Goal: Information Seeking & Learning: Learn about a topic

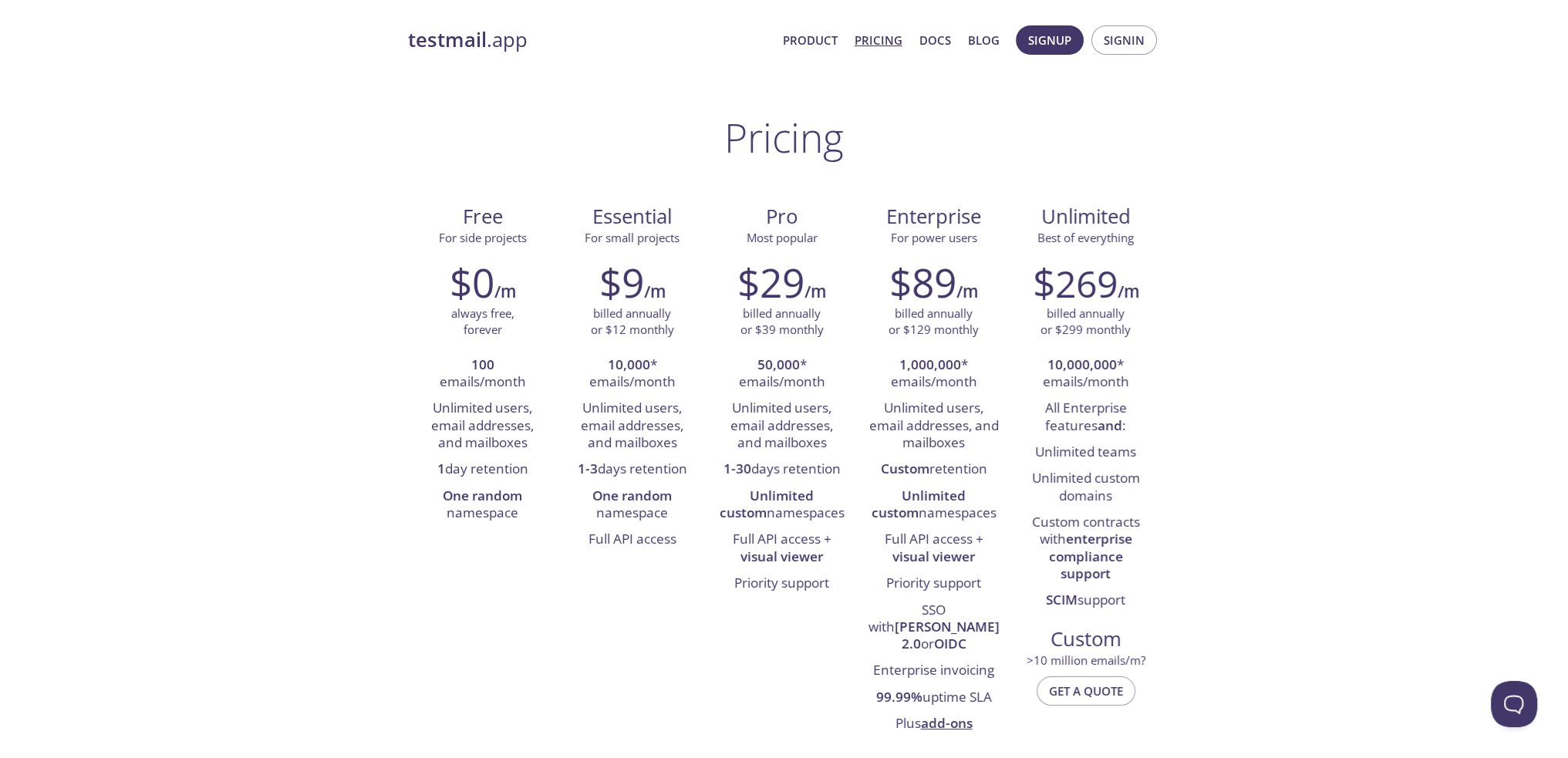
click at [509, 37] on link "testmail .app" at bounding box center [589, 40] width 363 height 26
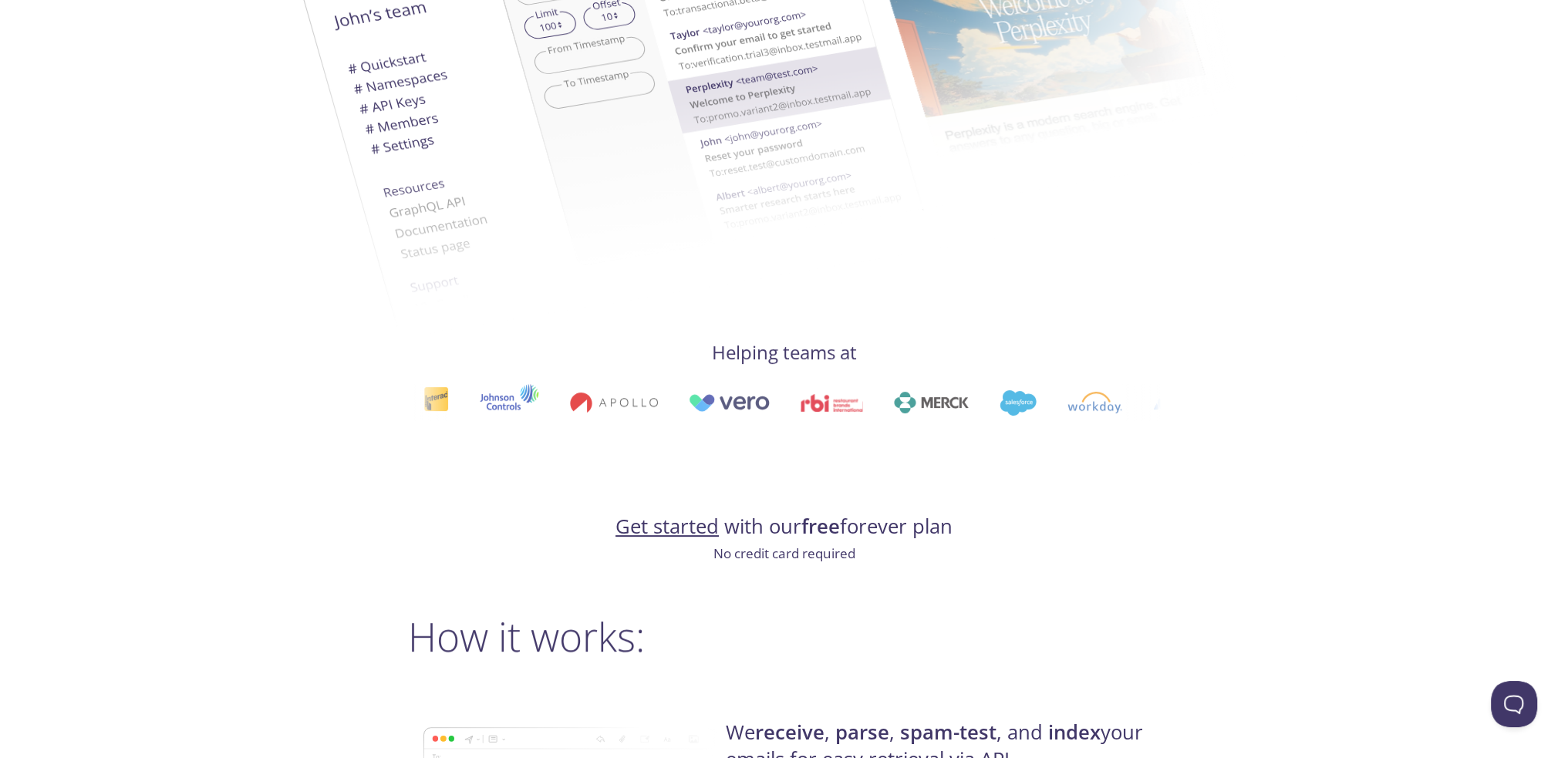
scroll to position [925, 0]
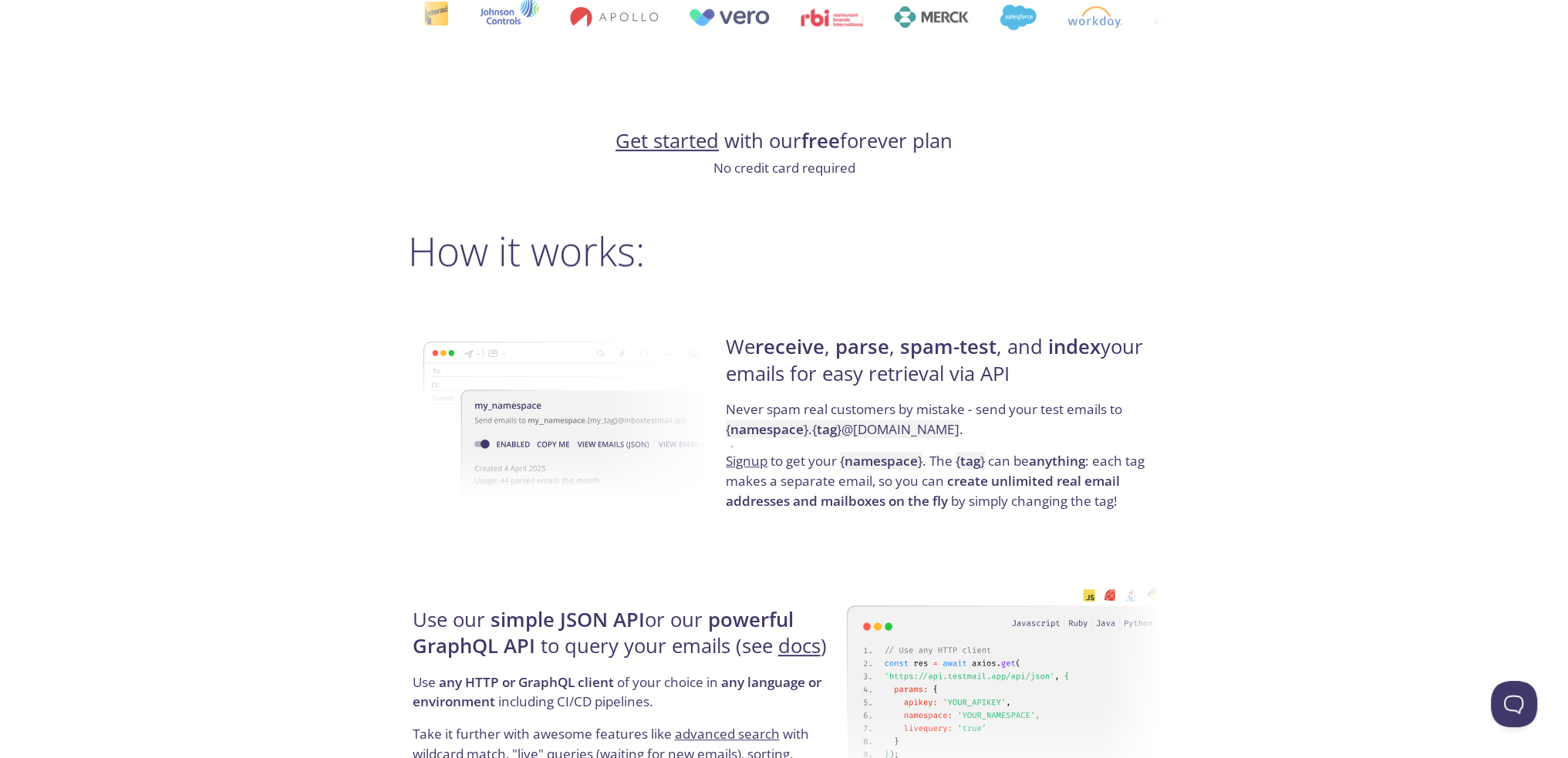
click at [793, 144] on h4 "Get started with our free forever plan" at bounding box center [784, 141] width 753 height 26
click at [867, 344] on strong "parse" at bounding box center [862, 346] width 54 height 27
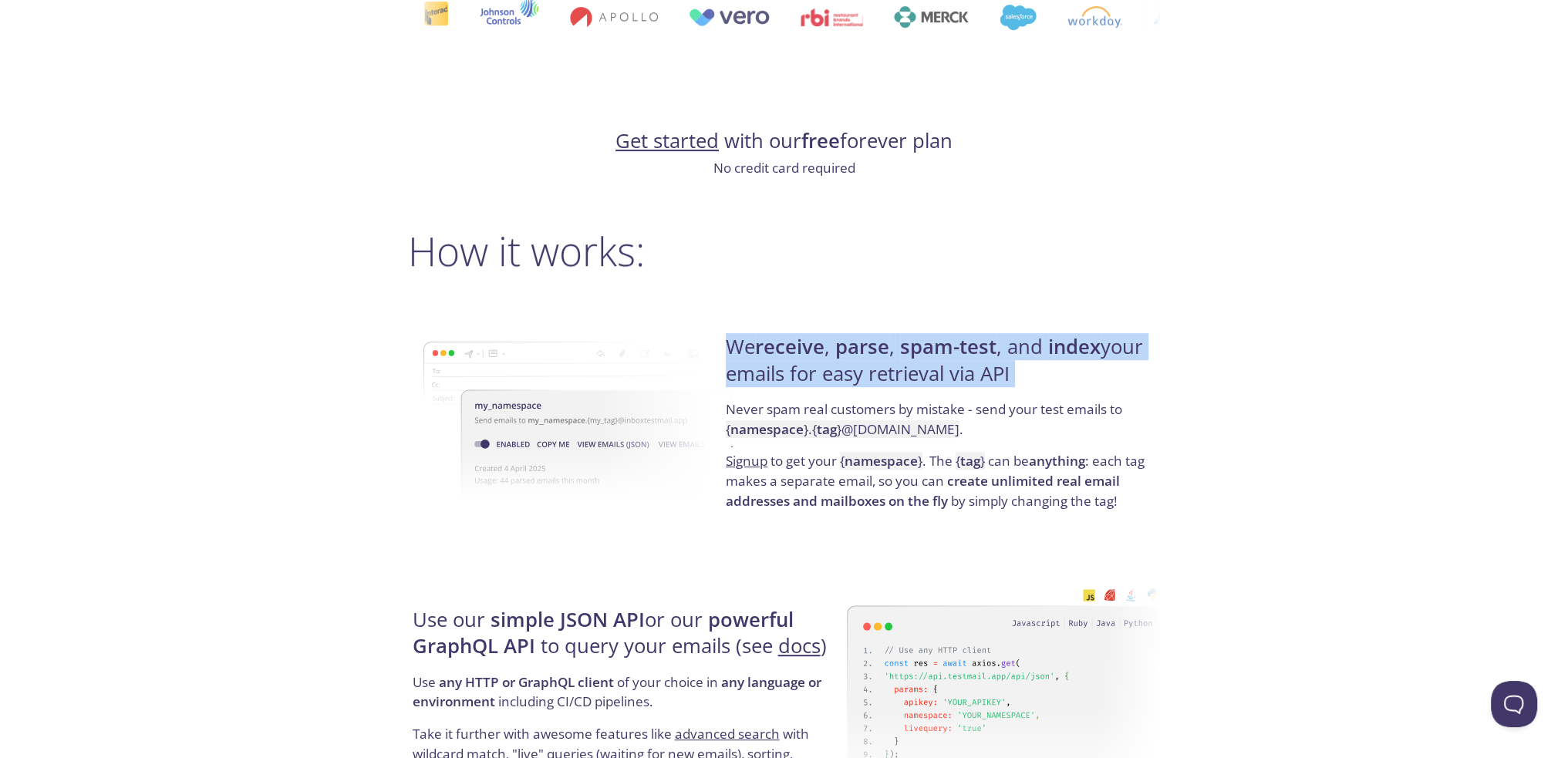
click at [867, 344] on strong "parse" at bounding box center [862, 346] width 54 height 27
click at [765, 372] on h4 "We receive , parse , spam-test , and index your emails for easy retrieval via A…" at bounding box center [940, 366] width 429 height 66
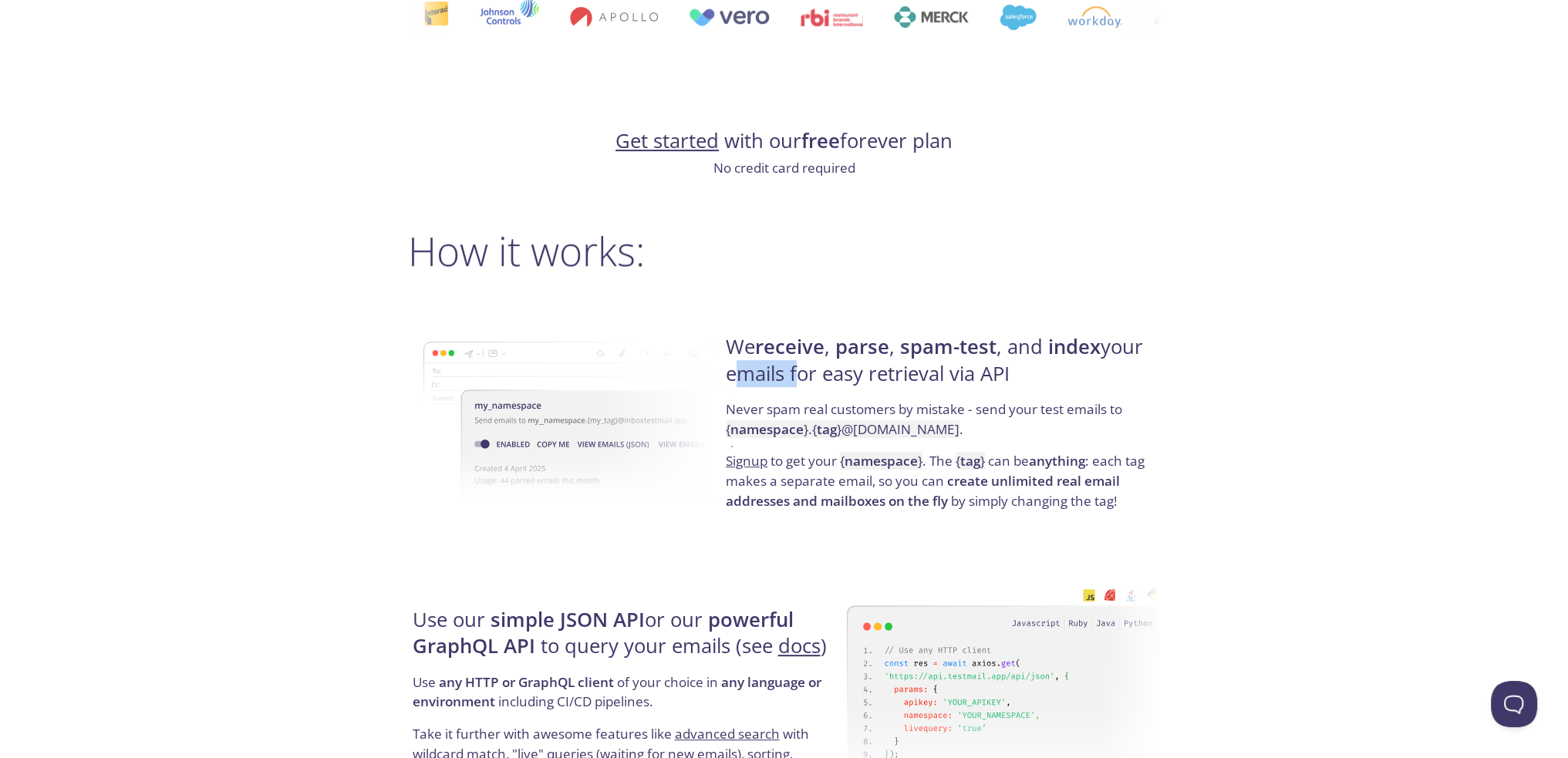
click at [765, 372] on h4 "We receive , parse , spam-test , and index your emails for easy retrieval via A…" at bounding box center [940, 366] width 429 height 66
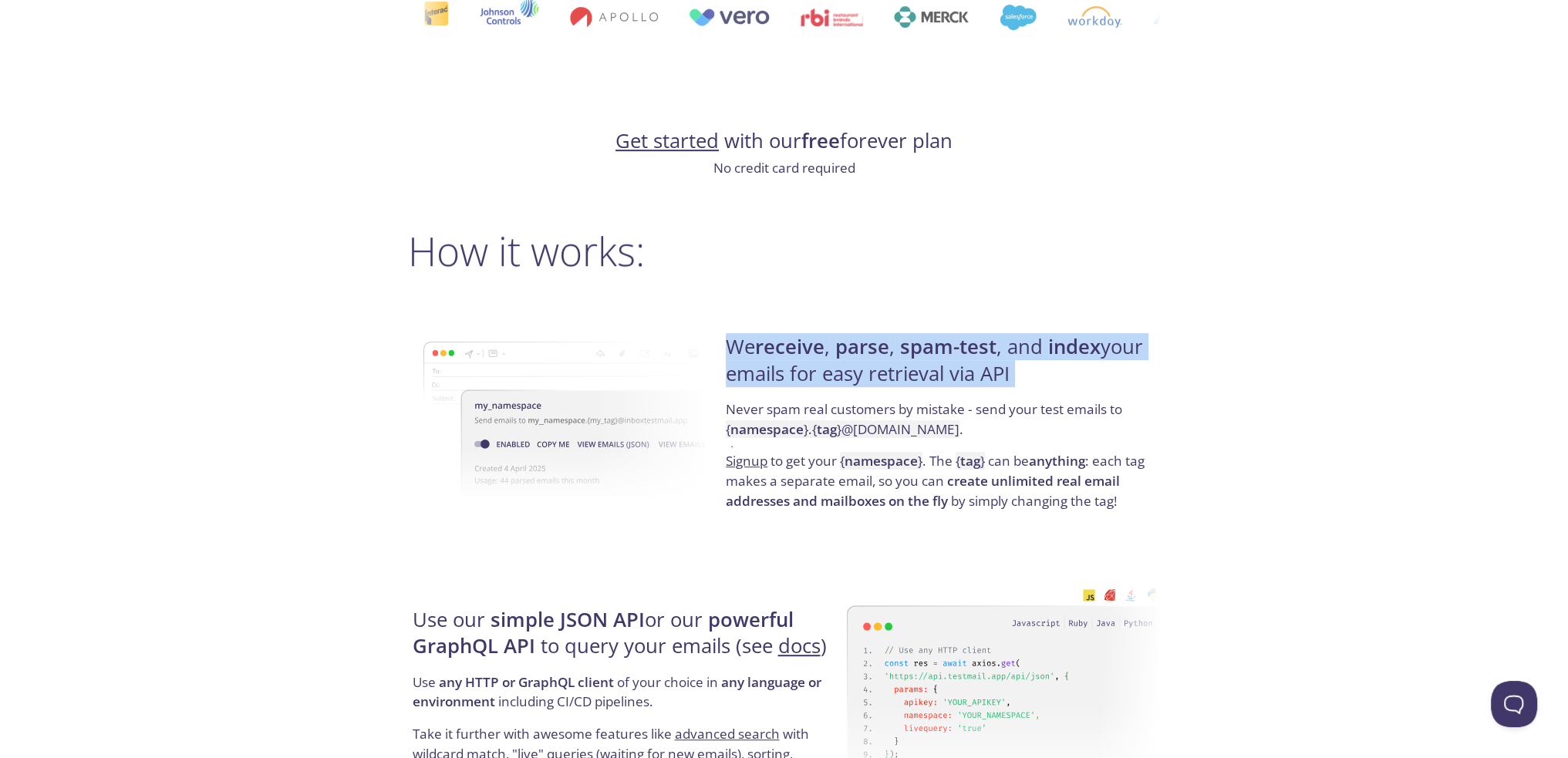
click at [765, 372] on h4 "We receive , parse , spam-test , and index your emails for easy retrieval via A…" at bounding box center [940, 366] width 429 height 66
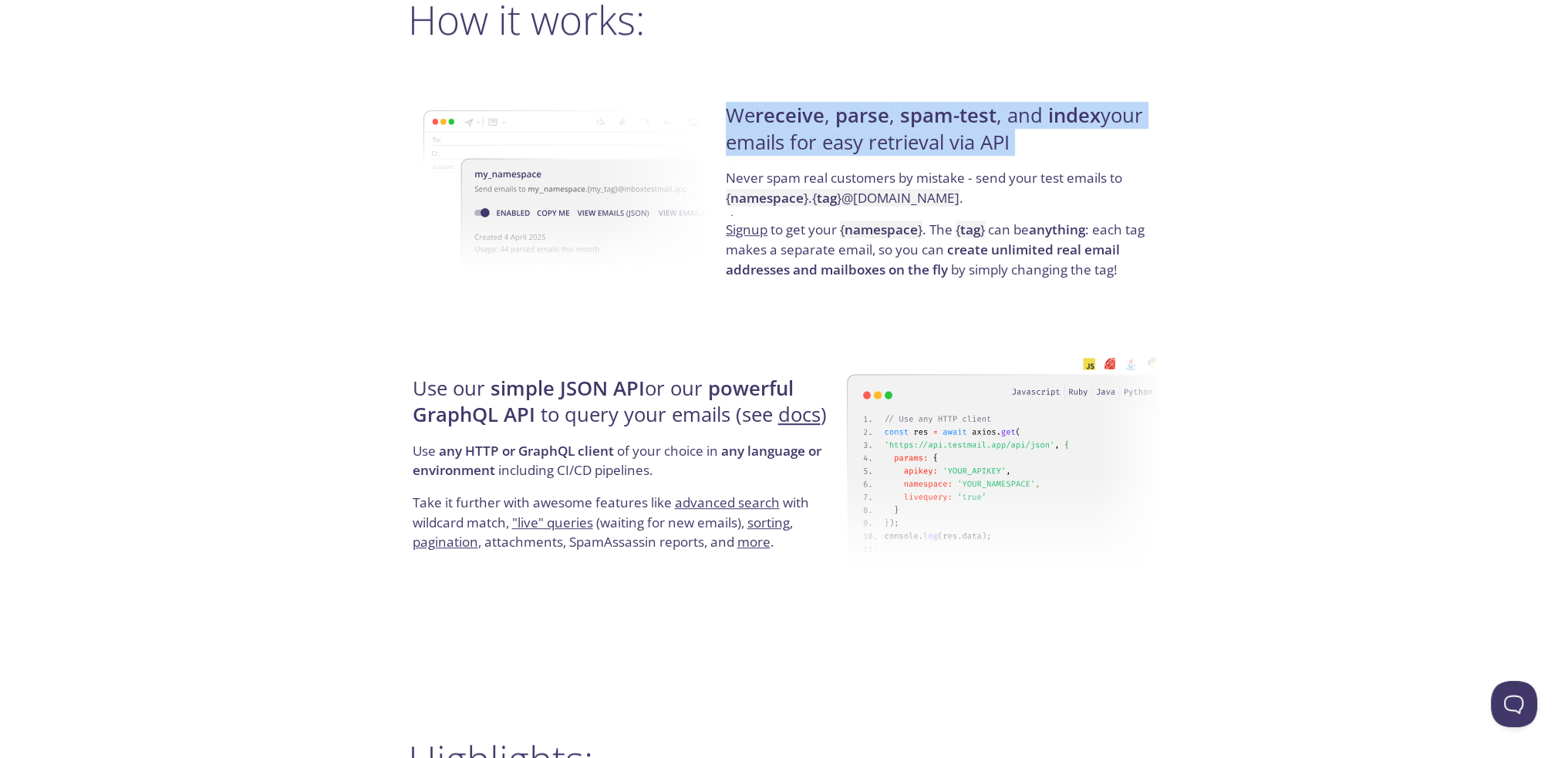
scroll to position [1388, 0]
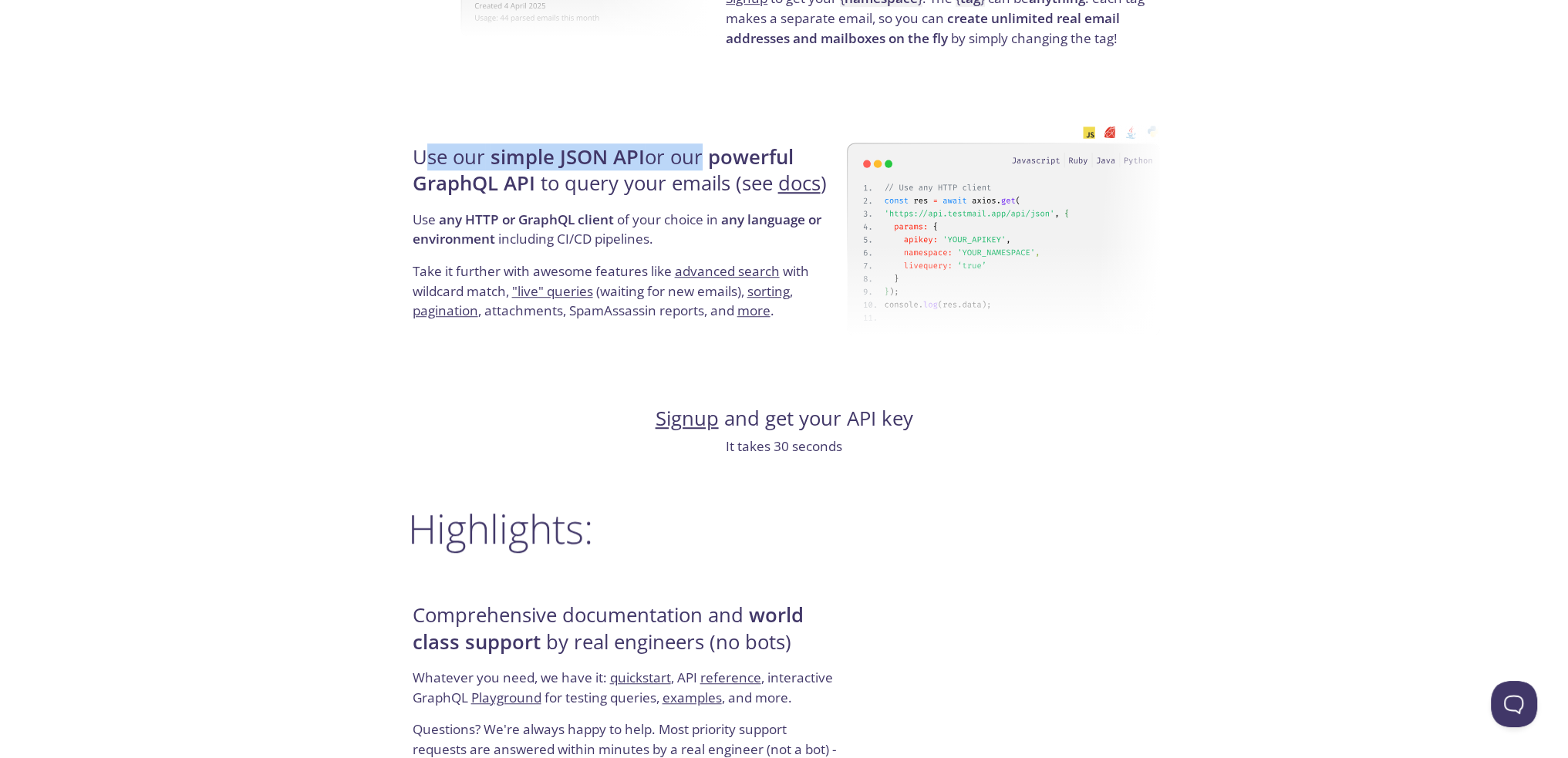
drag, startPoint x: 427, startPoint y: 157, endPoint x: 698, endPoint y: 164, distance: 271.1
click at [698, 164] on h4 "Use our simple JSON API or our powerful GraphQL API to query your emails (see d…" at bounding box center [628, 176] width 429 height 66
click at [700, 163] on h4 "Use our simple JSON API or our powerful GraphQL API to query your emails (see d…" at bounding box center [628, 176] width 429 height 66
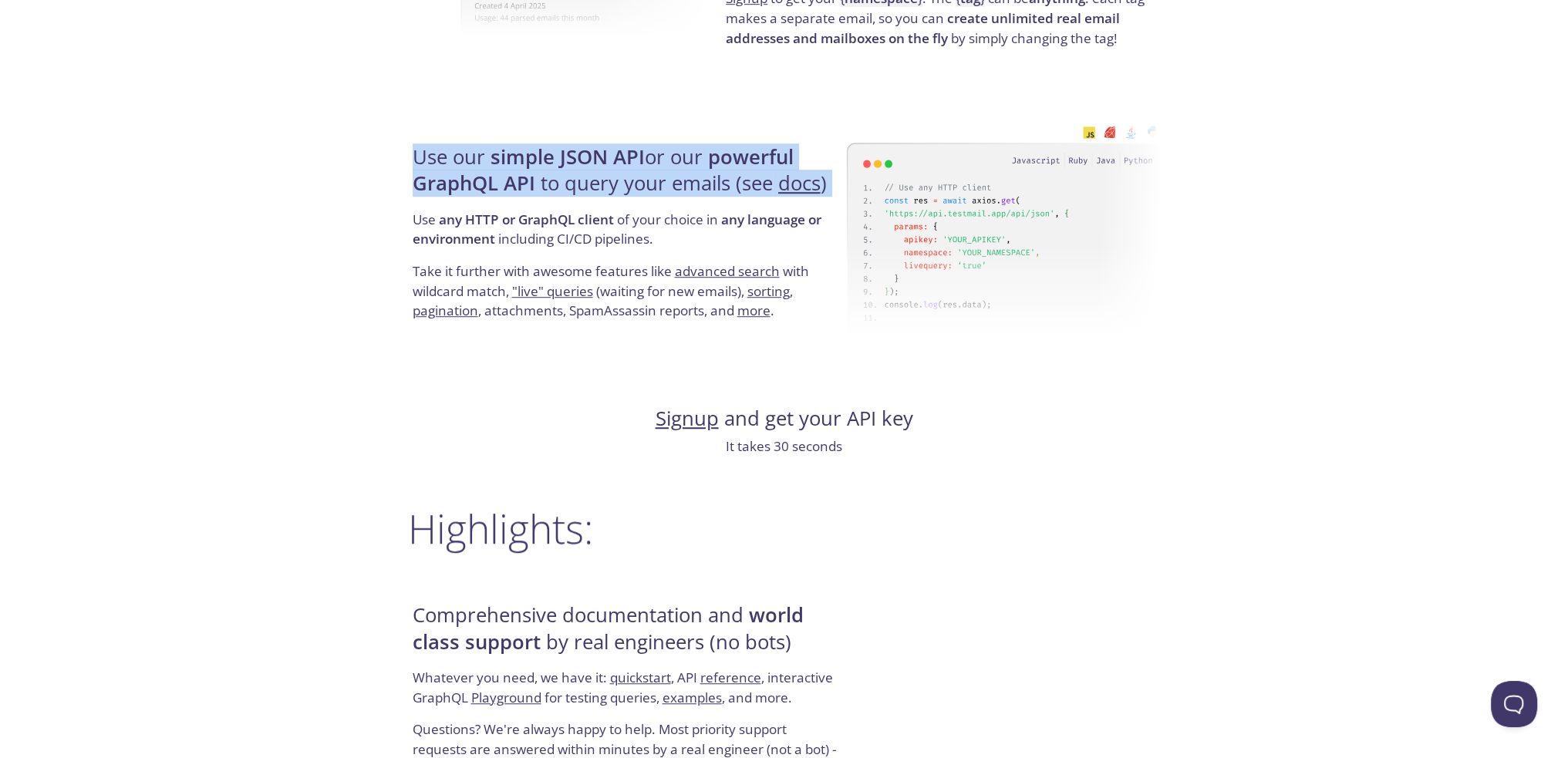
click at [700, 163] on h4 "Use our simple JSON API or our powerful GraphQL API to query your emails (see d…" at bounding box center [628, 176] width 429 height 66
click at [645, 201] on h4 "Use our simple JSON API or our powerful GraphQL API to query your emails (see d…" at bounding box center [628, 176] width 429 height 66
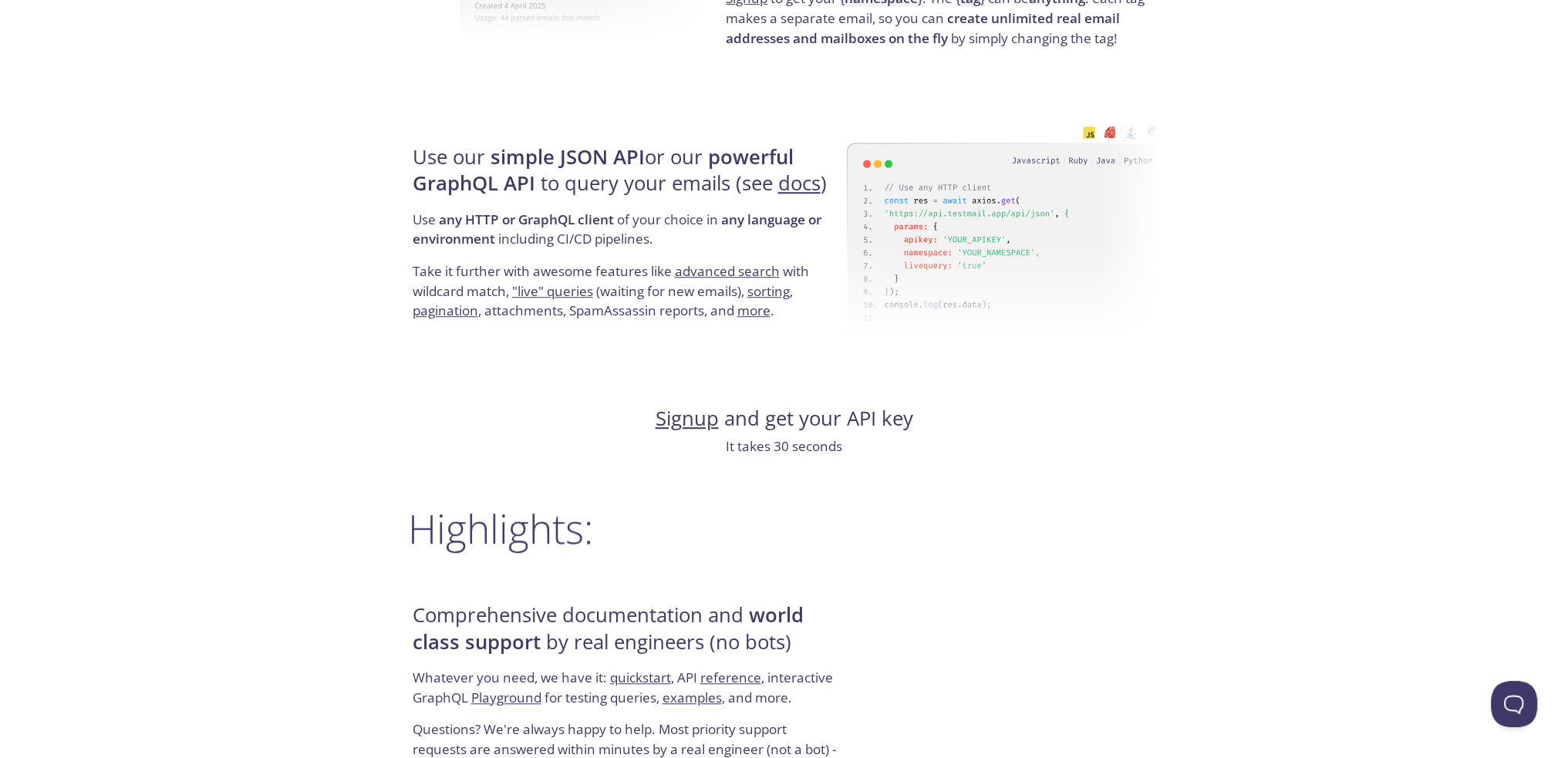
click at [623, 240] on p "Use any HTTP or GraphQL client of your choice in any language or environment in…" at bounding box center [628, 236] width 429 height 52
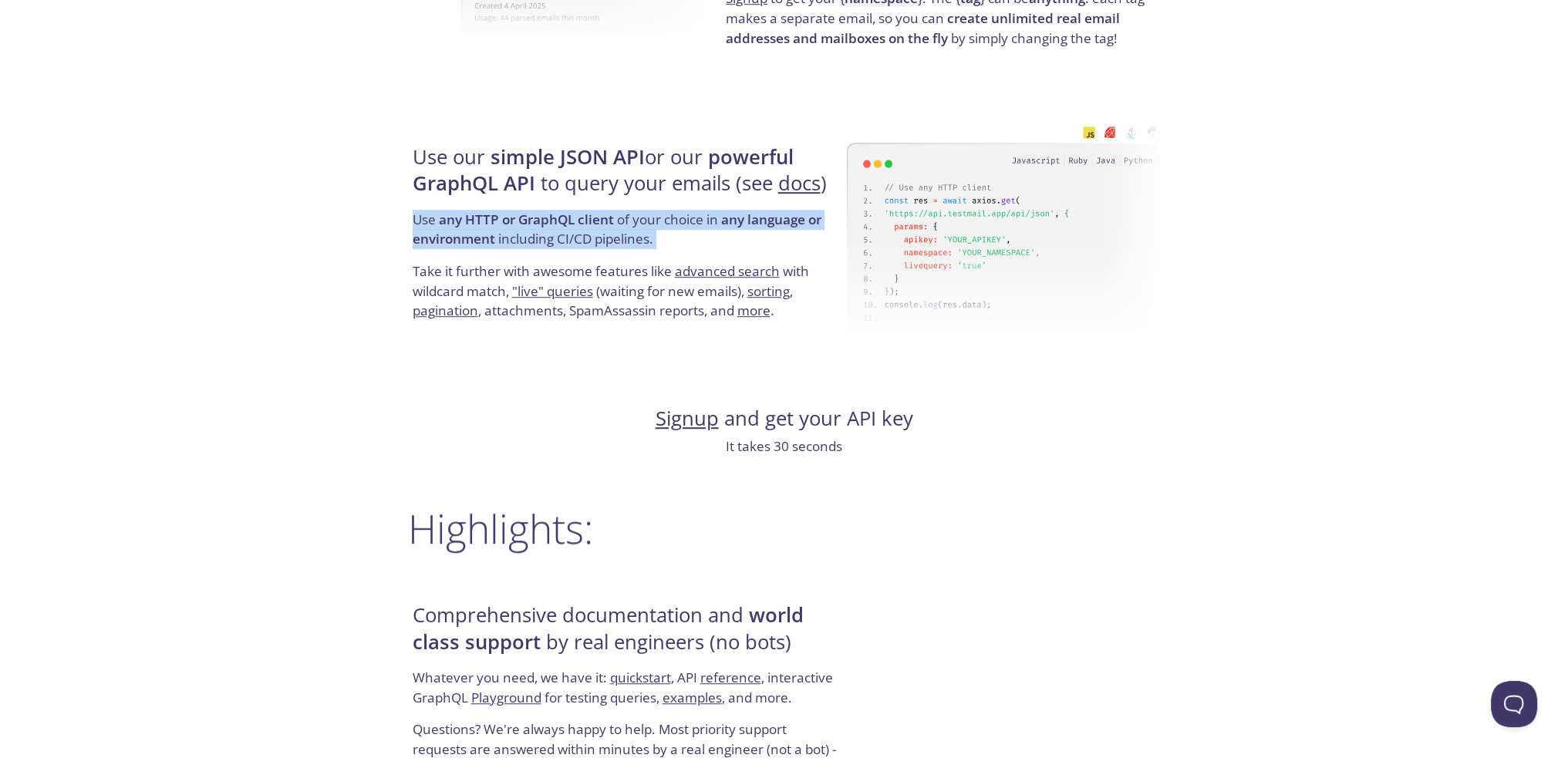
click at [623, 240] on p "Use any HTTP or GraphQL client of your choice in any language or environment in…" at bounding box center [628, 236] width 429 height 52
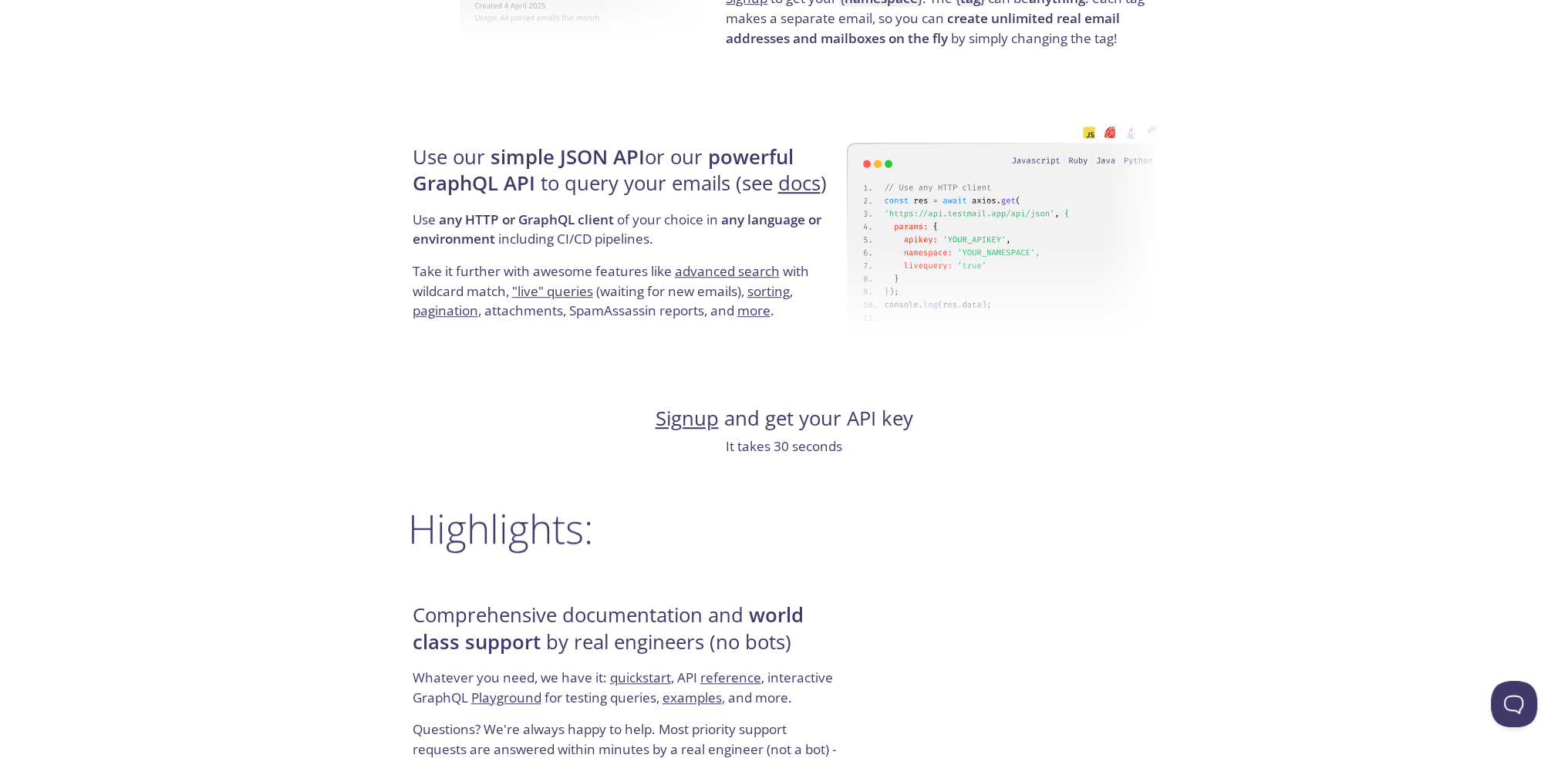
click at [603, 287] on p "Take it further with awesome features like advanced search with wildcard match,…" at bounding box center [628, 291] width 429 height 59
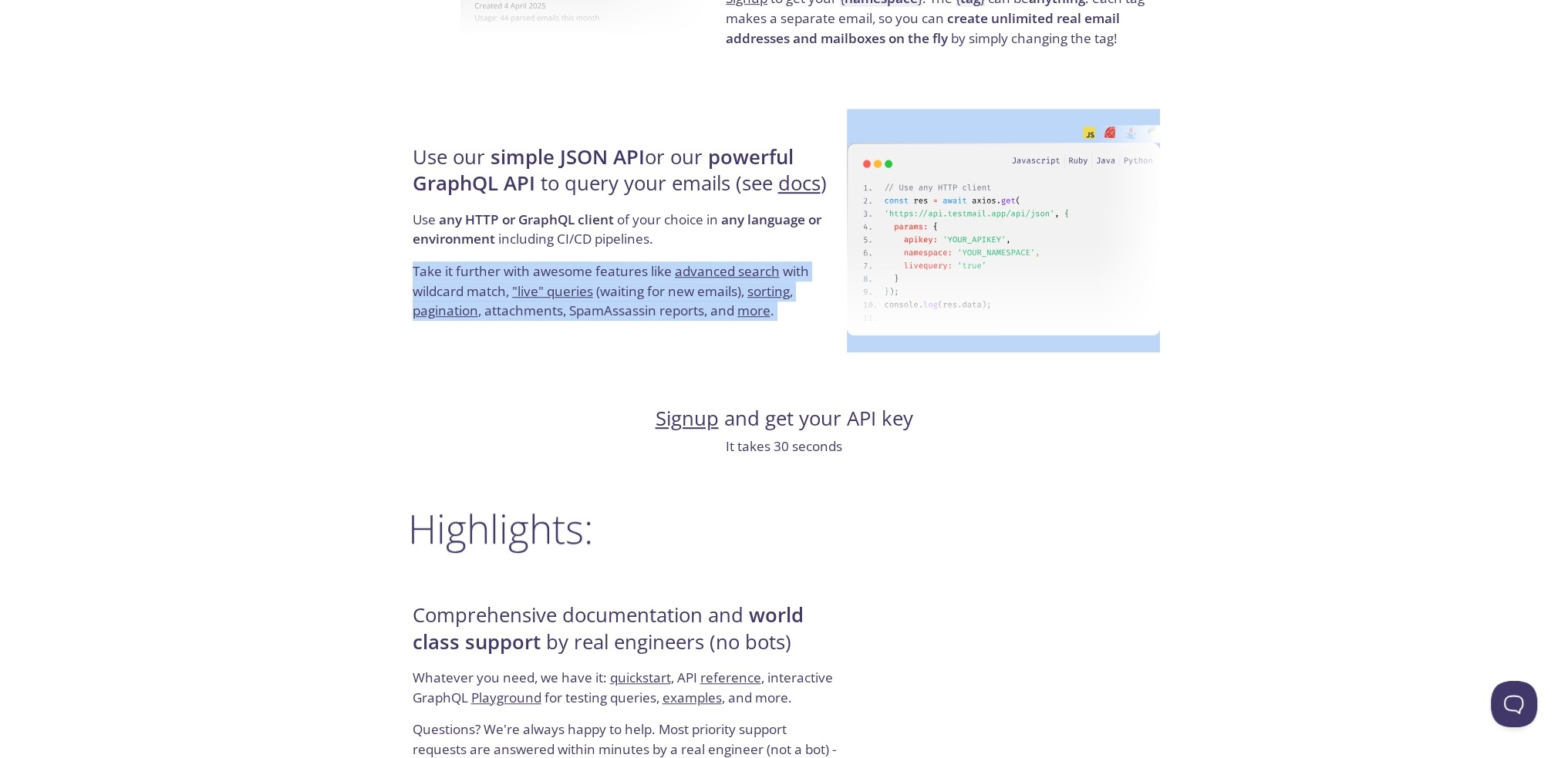
click at [603, 287] on p "Take it further with awesome features like advanced search with wildcard match,…" at bounding box center [628, 291] width 429 height 59
click at [614, 274] on p "Take it further with awesome features like advanced search with wildcard match,…" at bounding box center [628, 291] width 429 height 59
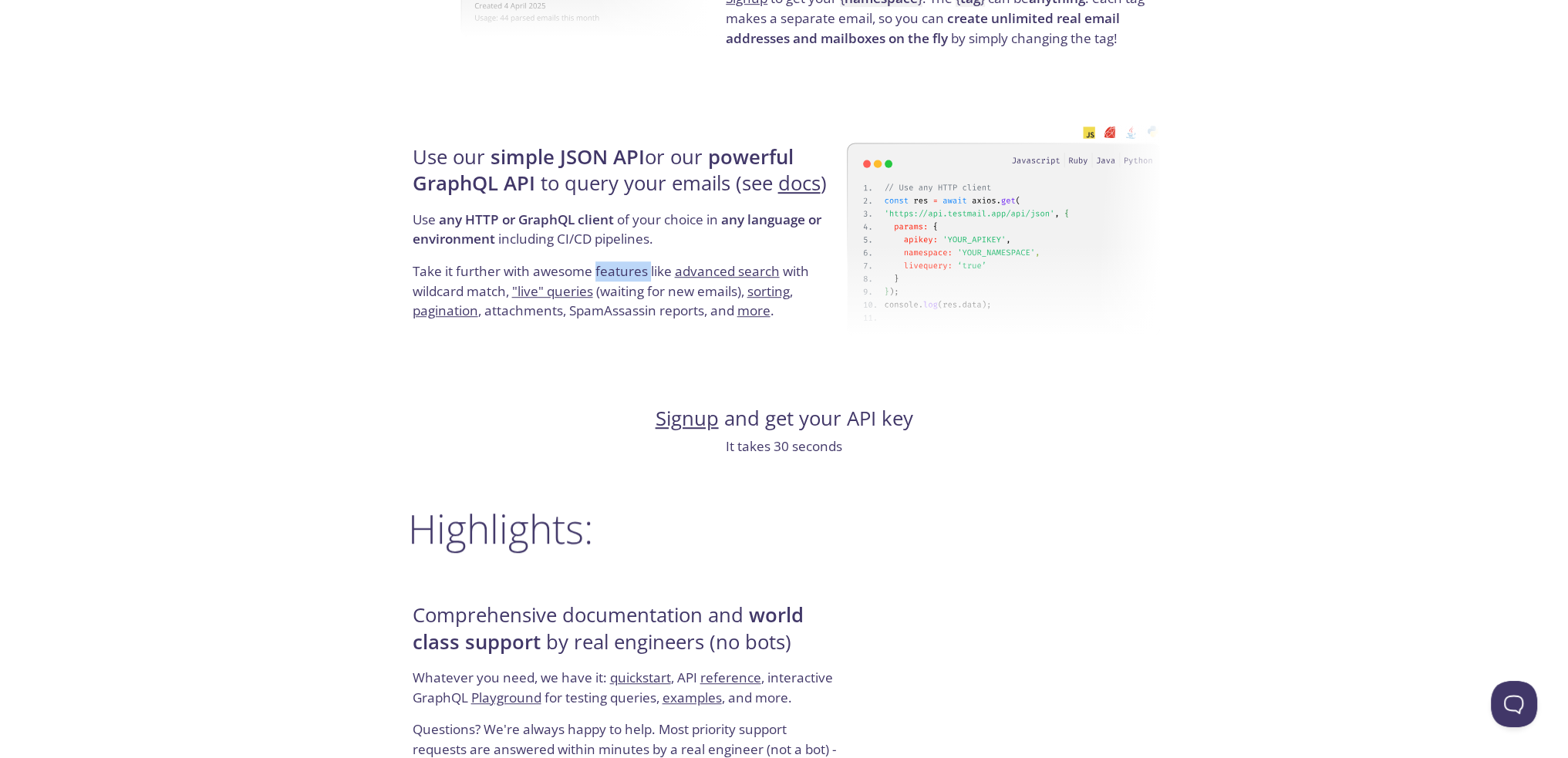
click at [614, 274] on p "Take it further with awesome features like advanced search with wildcard match,…" at bounding box center [628, 291] width 429 height 59
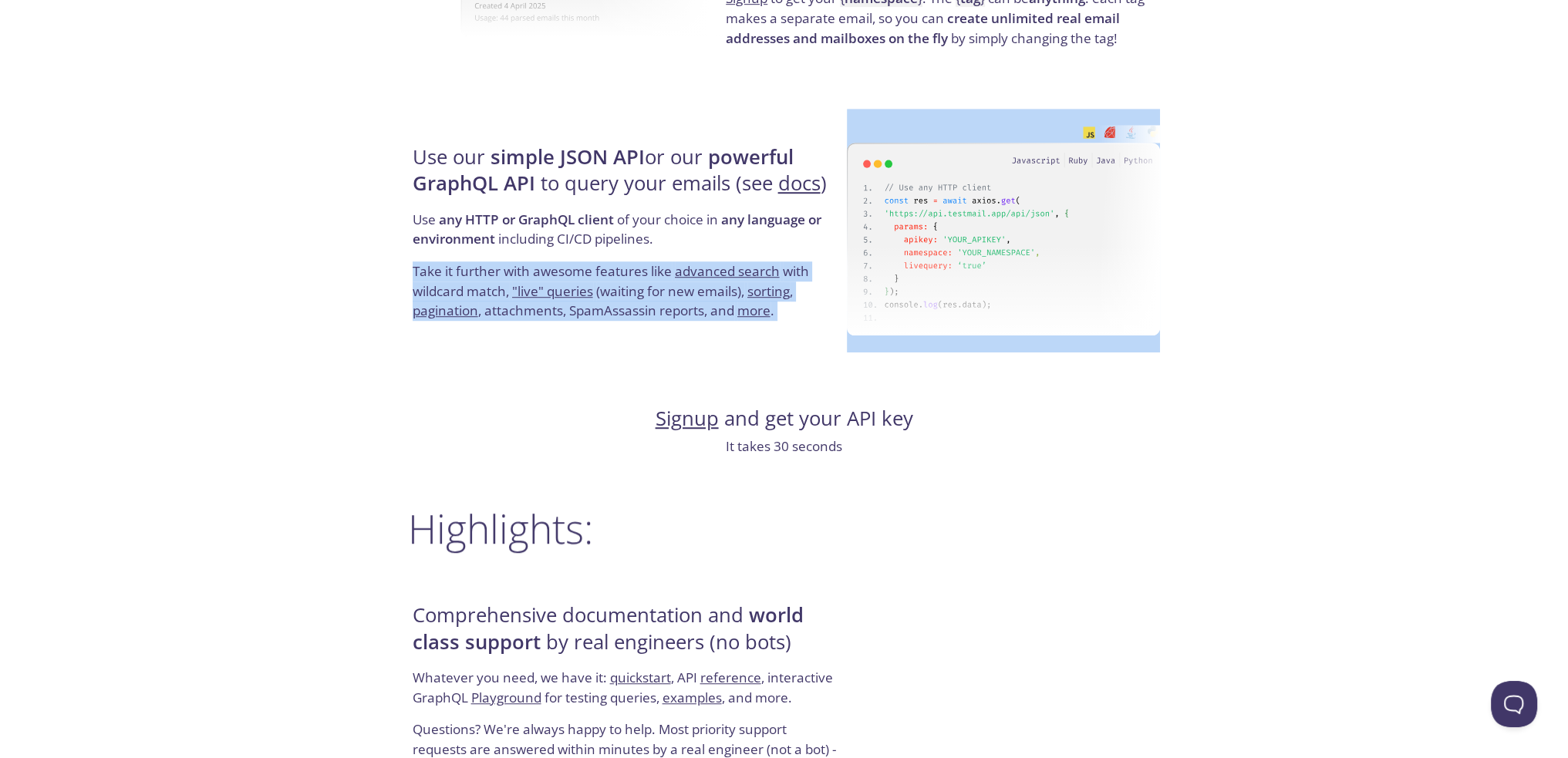
click at [614, 274] on p "Take it further with awesome features like advanced search with wildcard match,…" at bounding box center [628, 291] width 429 height 59
click at [623, 300] on p "Take it further with awesome features like advanced search with wildcard match,…" at bounding box center [628, 291] width 429 height 59
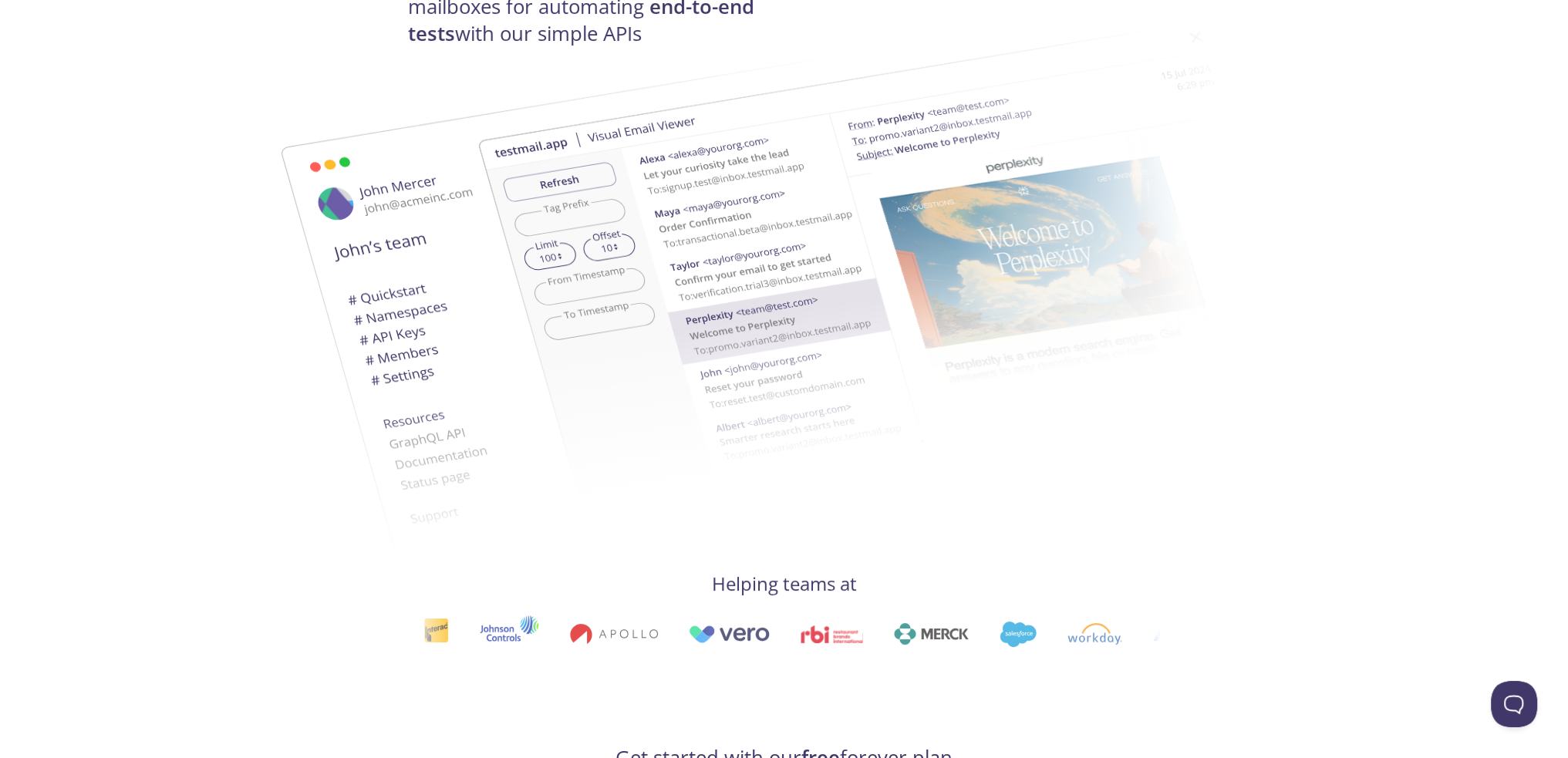
scroll to position [232, 0]
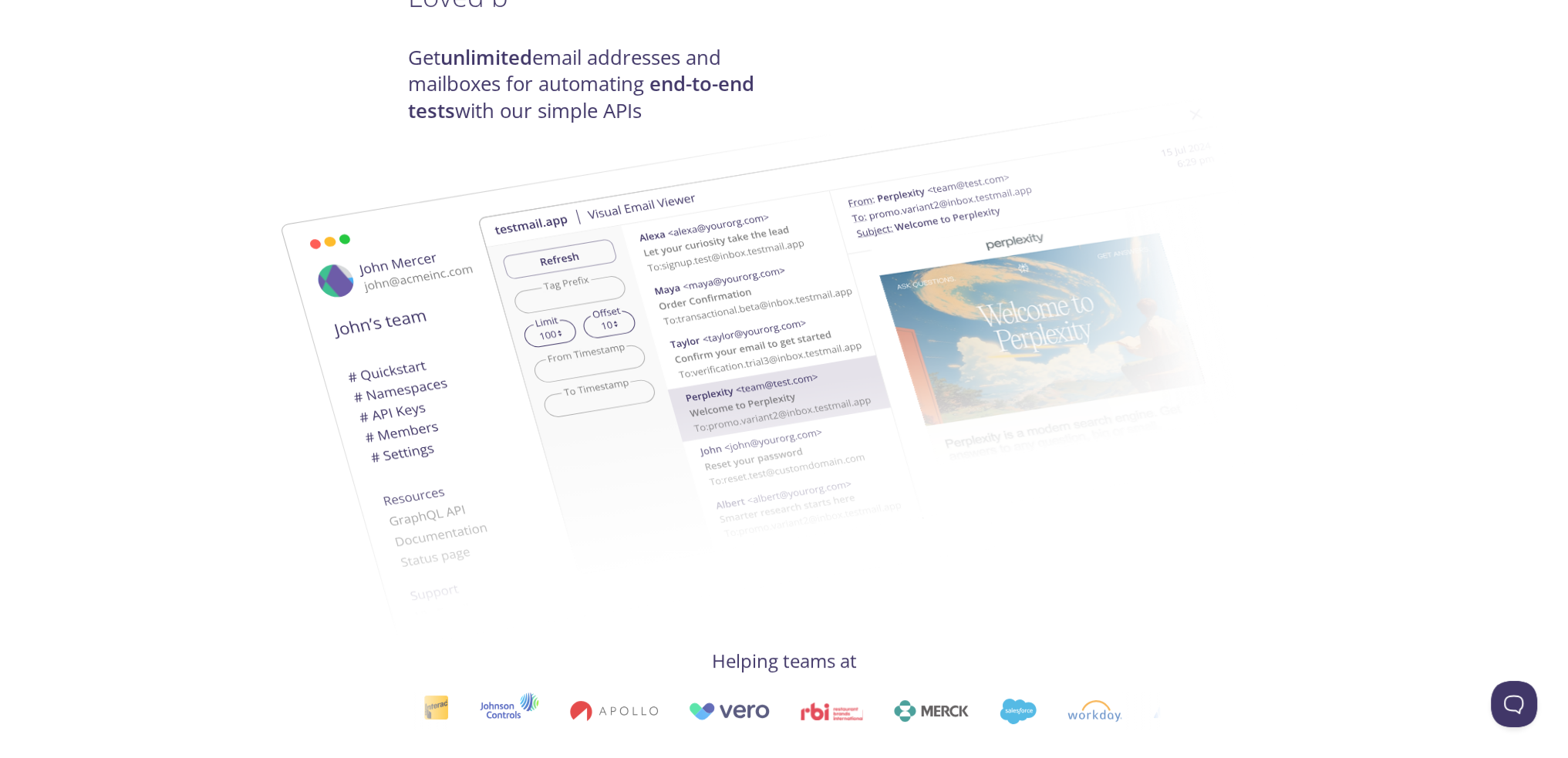
click at [975, 612] on img at bounding box center [639, 387] width 833 height 522
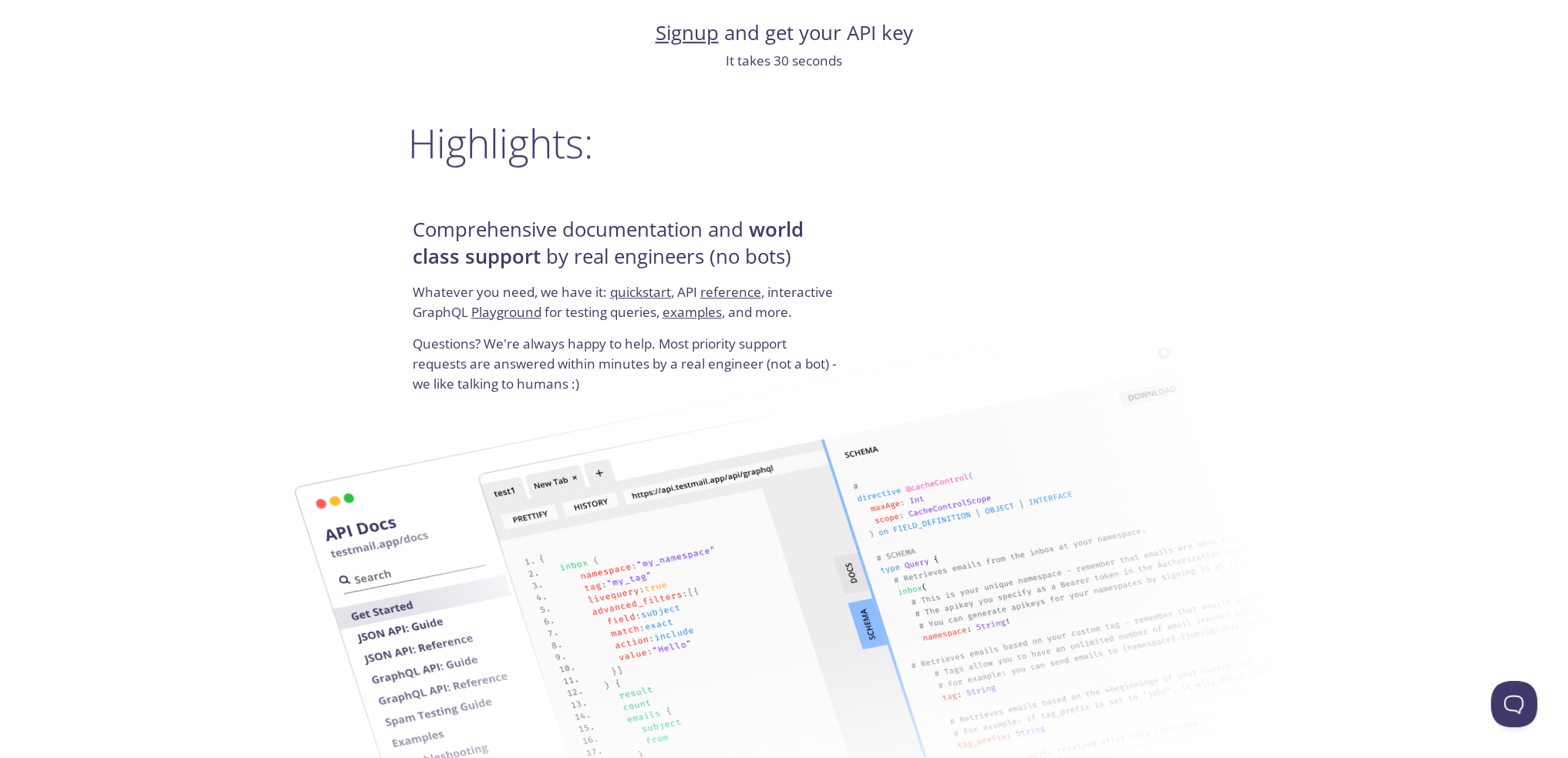
scroll to position [1850, 0]
